Goal: Use online tool/utility: Utilize a website feature to perform a specific function

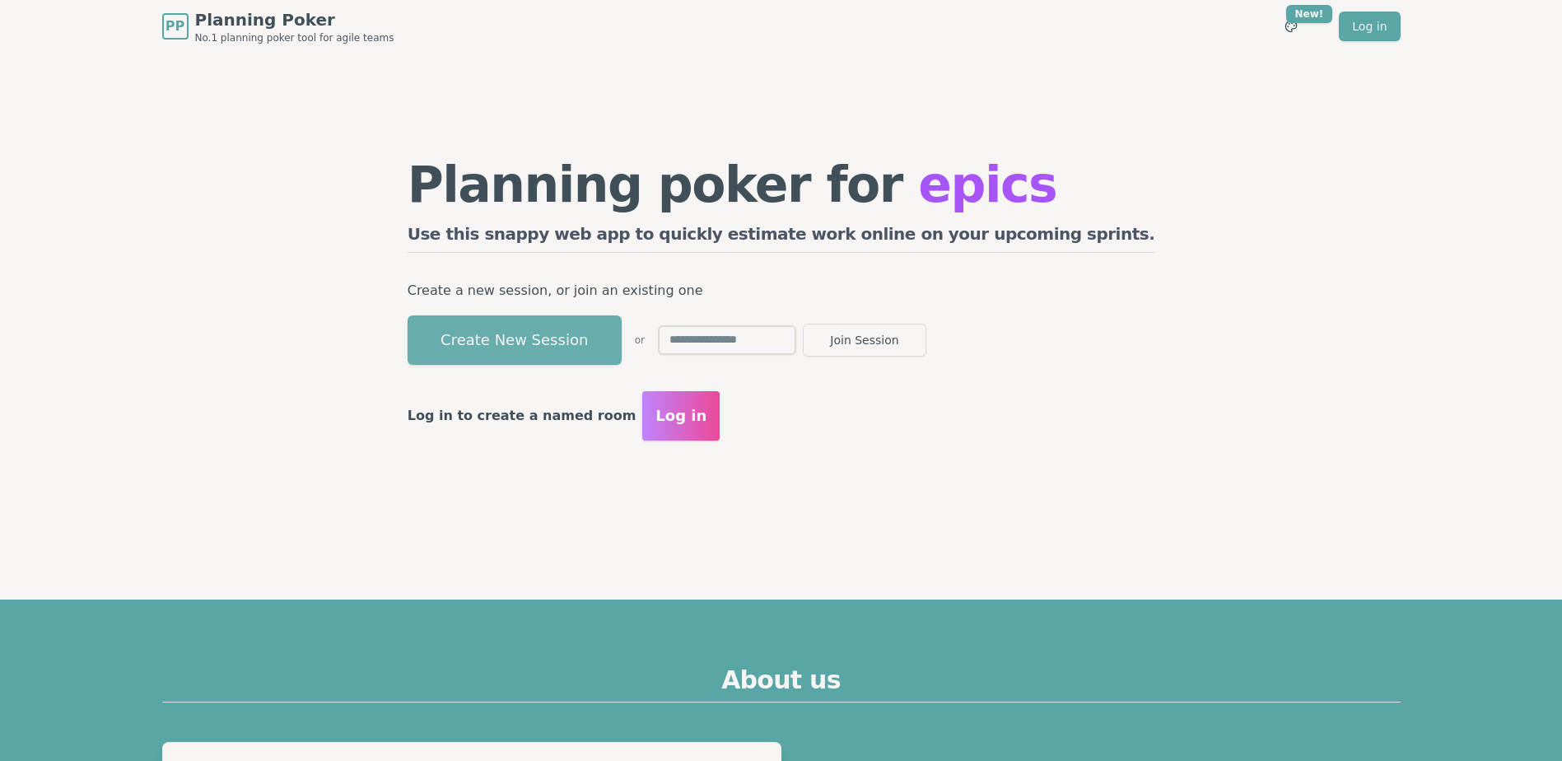
click at [579, 321] on button "Create New Session" at bounding box center [515, 339] width 214 height 49
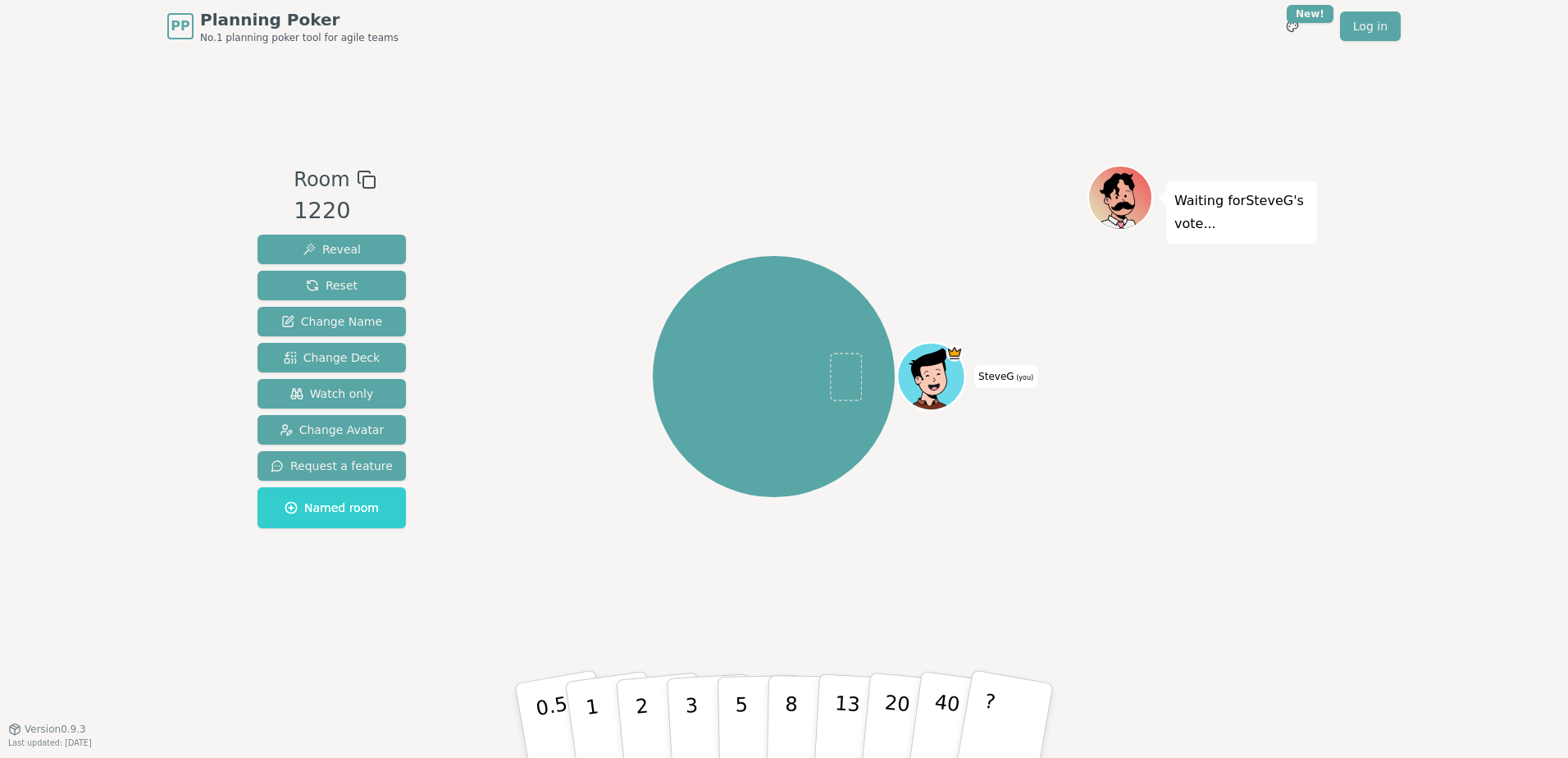
click at [295, 218] on div "1220" at bounding box center [335, 211] width 82 height 34
click at [318, 214] on div "1220" at bounding box center [335, 211] width 82 height 34
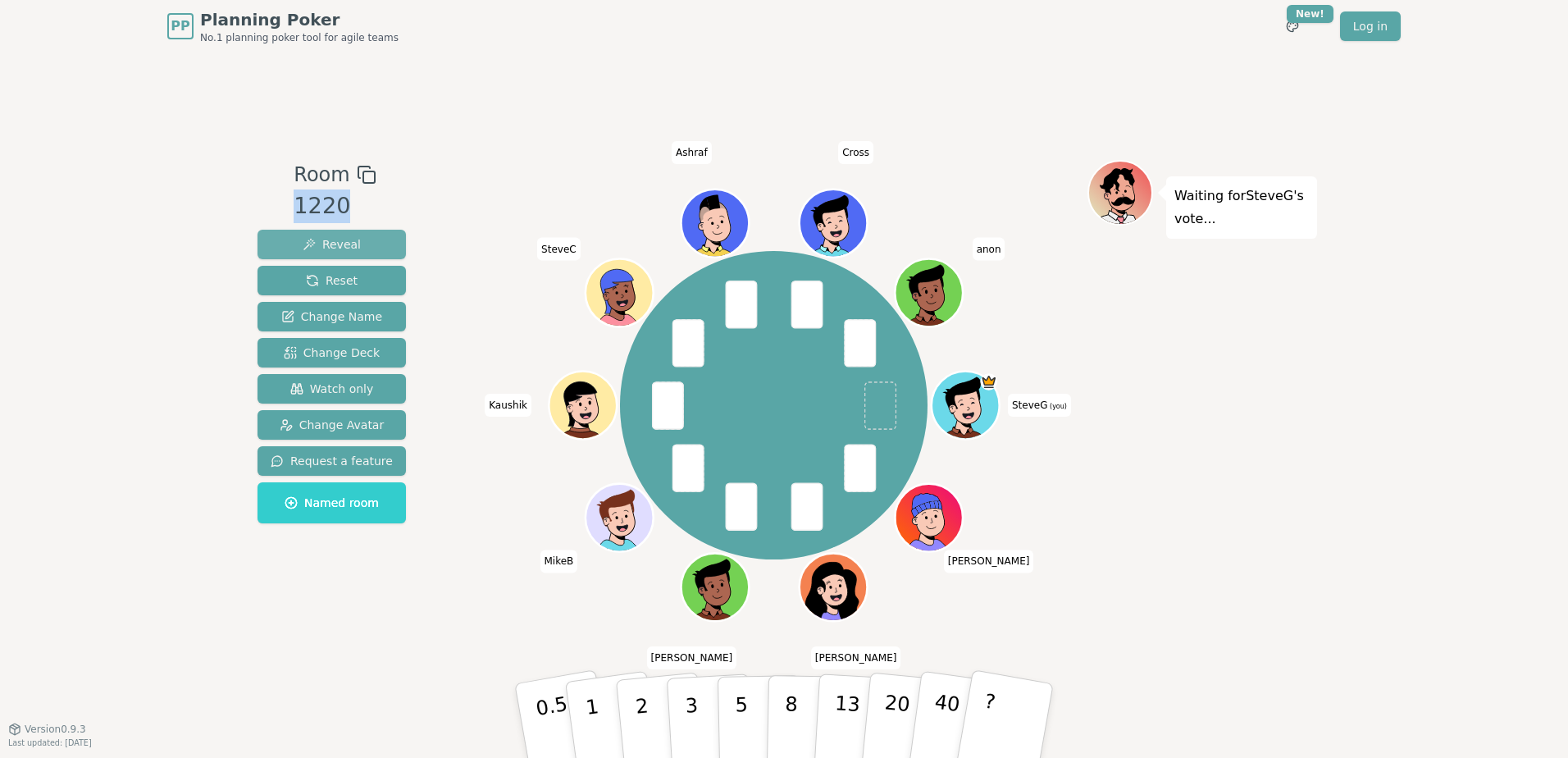
click at [357, 245] on button "Reveal" at bounding box center [332, 245] width 148 height 30
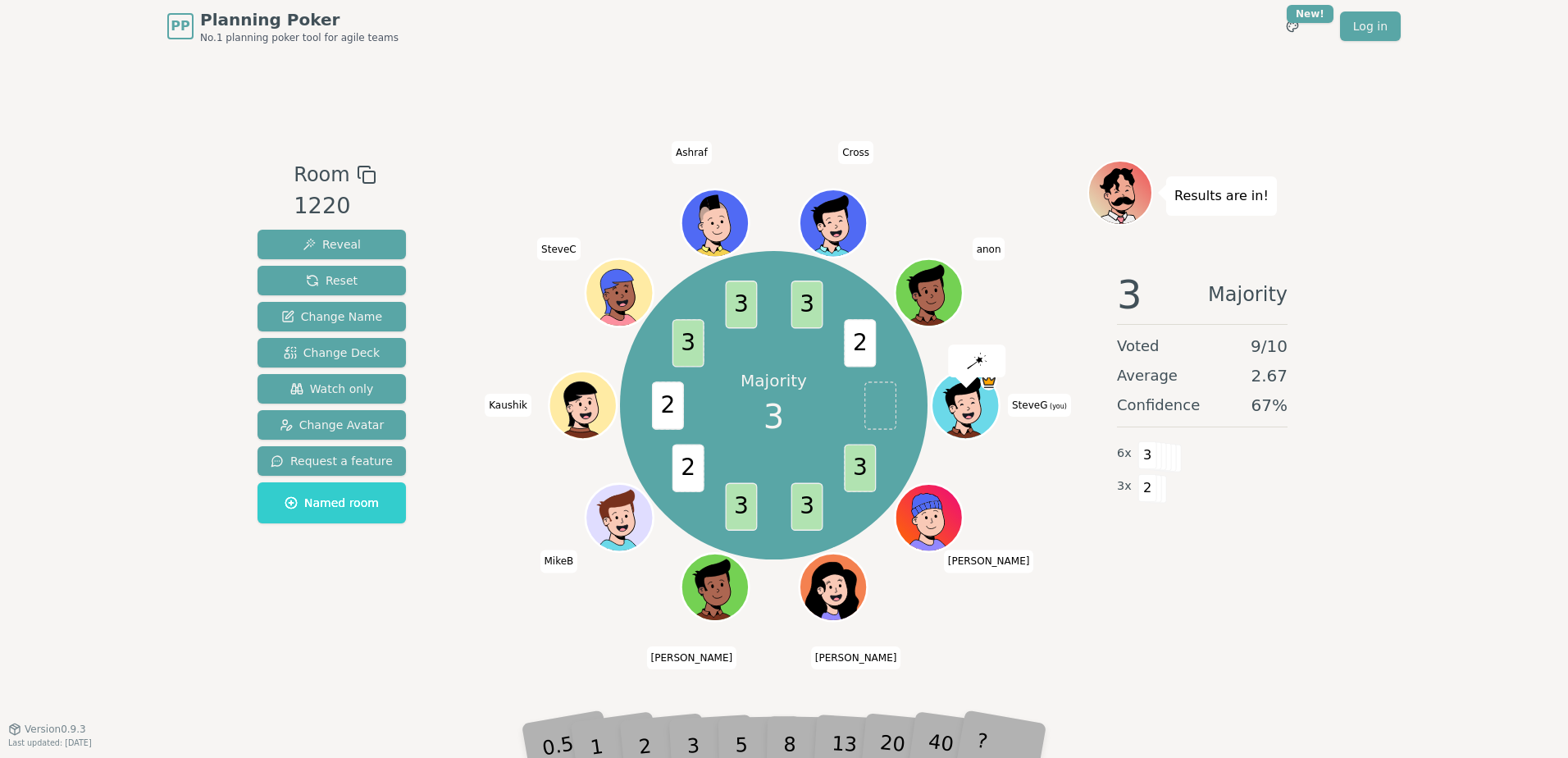
click at [1145, 557] on div "3 Majority Voted 9 / 10 Average 2.67 Confidence 67 % 6 x 3 3 x 2" at bounding box center [1202, 421] width 230 height 328
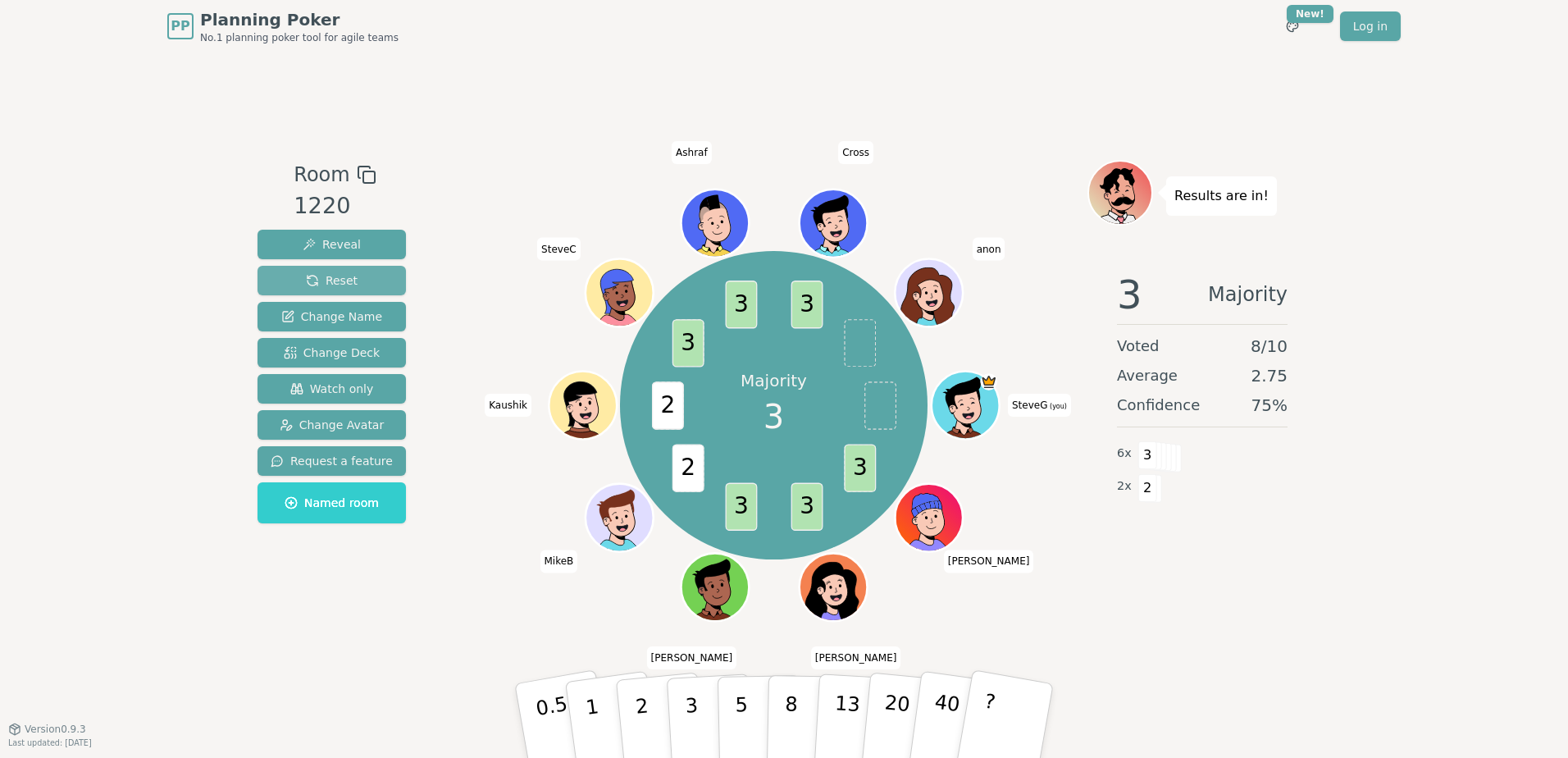
click at [342, 277] on span "Reset" at bounding box center [332, 280] width 52 height 16
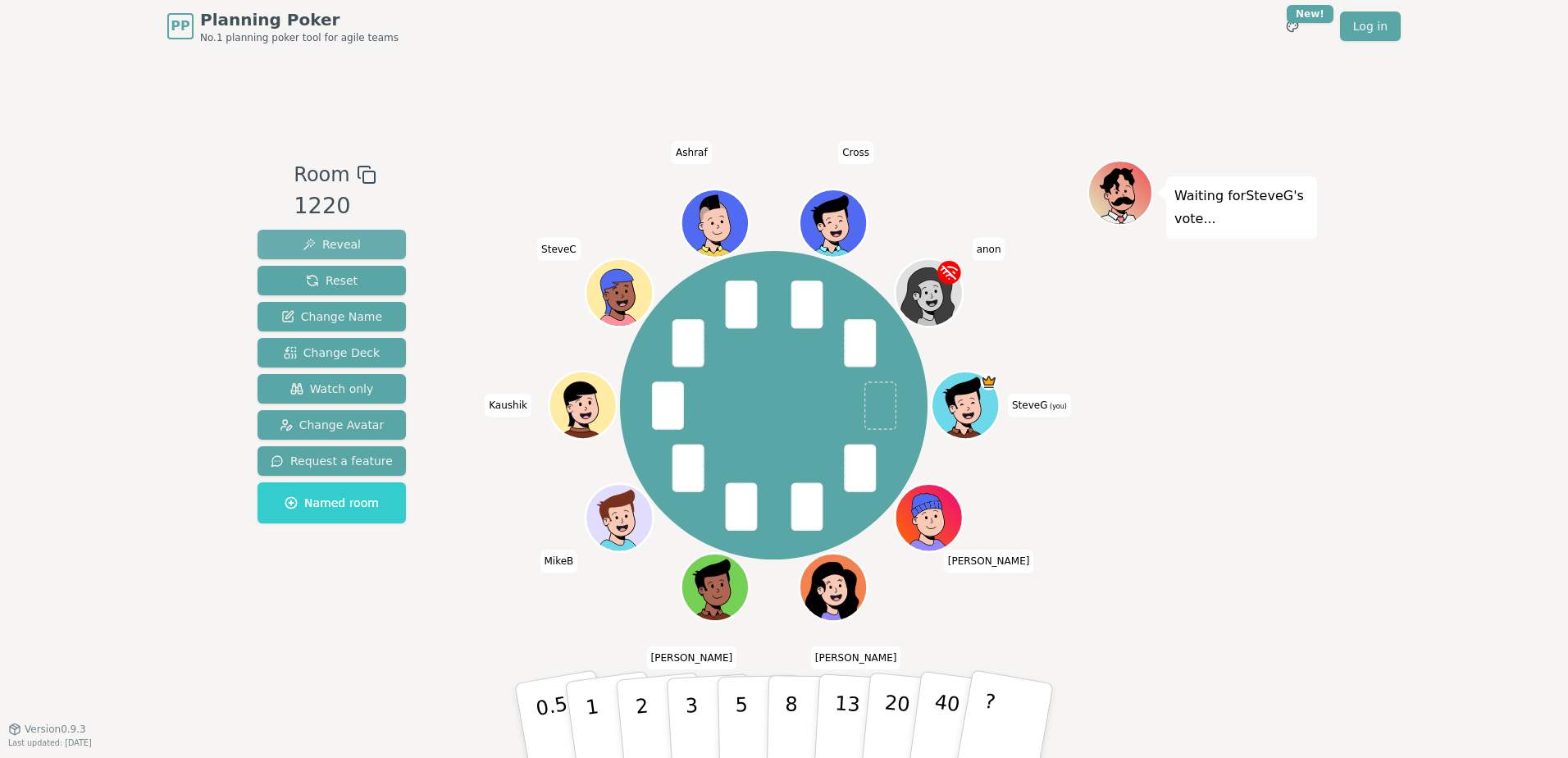
click at [369, 239] on button "Reveal" at bounding box center [332, 245] width 148 height 30
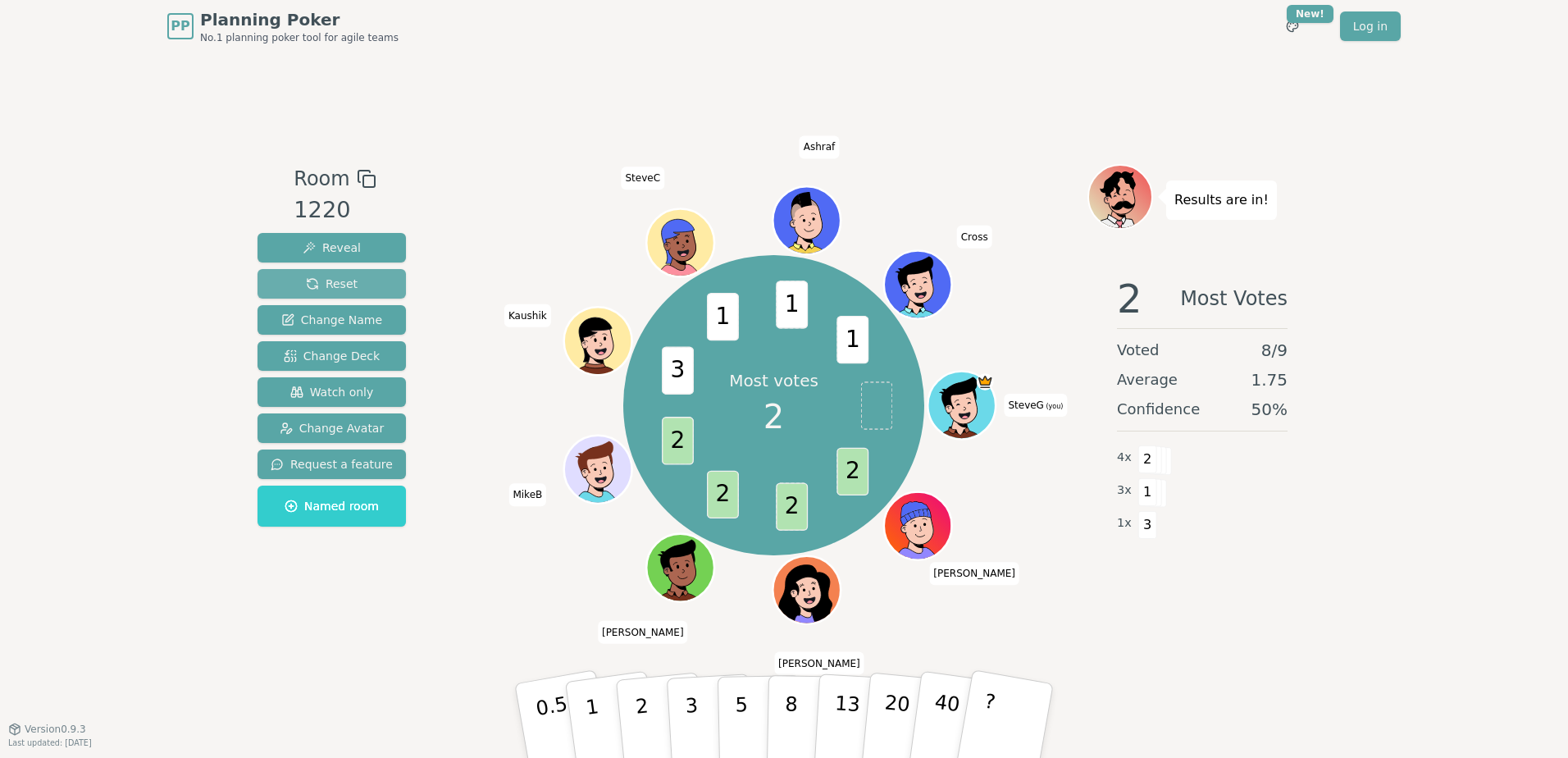
click at [356, 280] on button "Reset" at bounding box center [332, 284] width 148 height 30
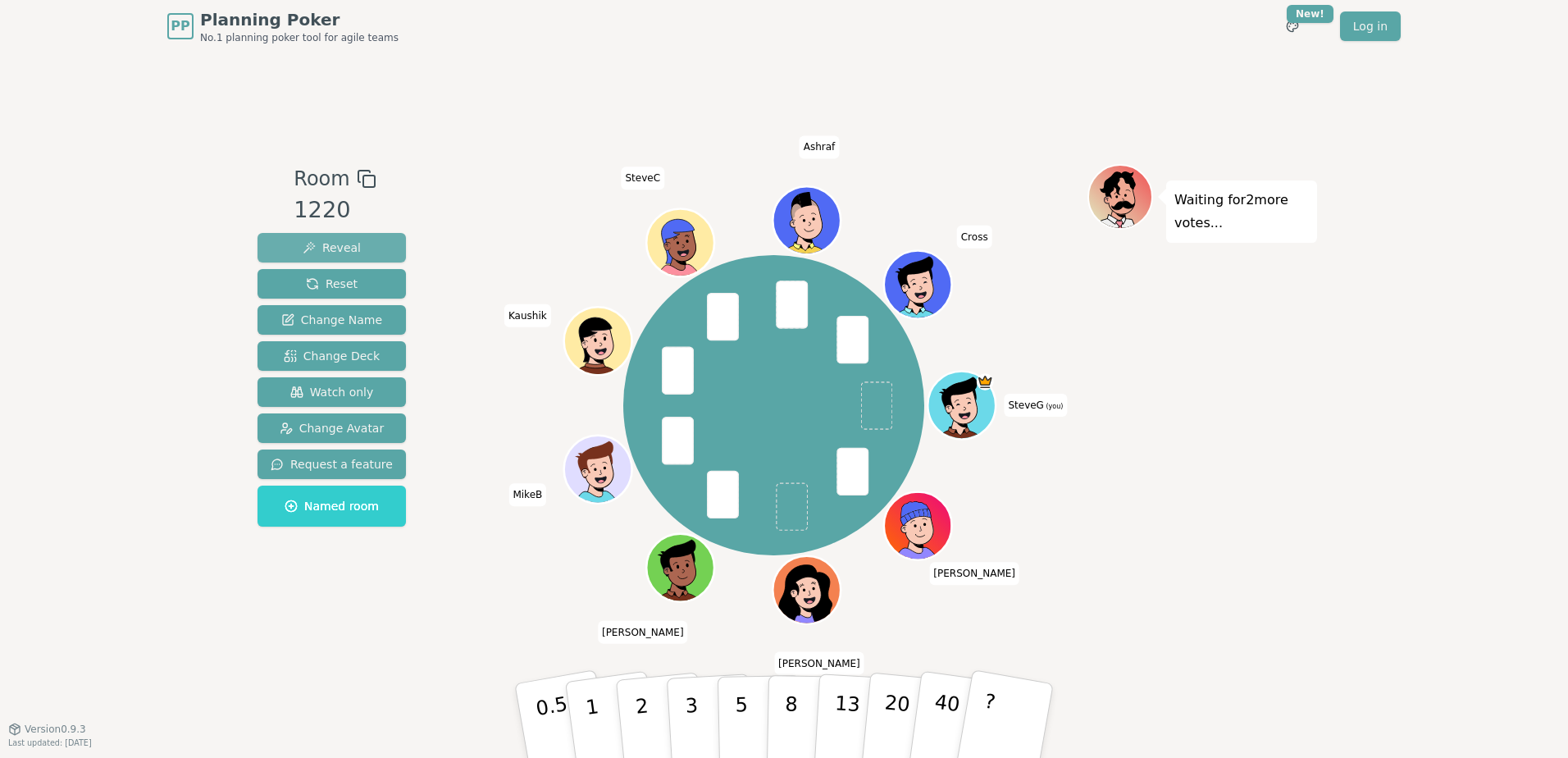
click at [350, 245] on span "Reveal" at bounding box center [332, 247] width 58 height 16
